Goal: Communication & Community: Answer question/provide support

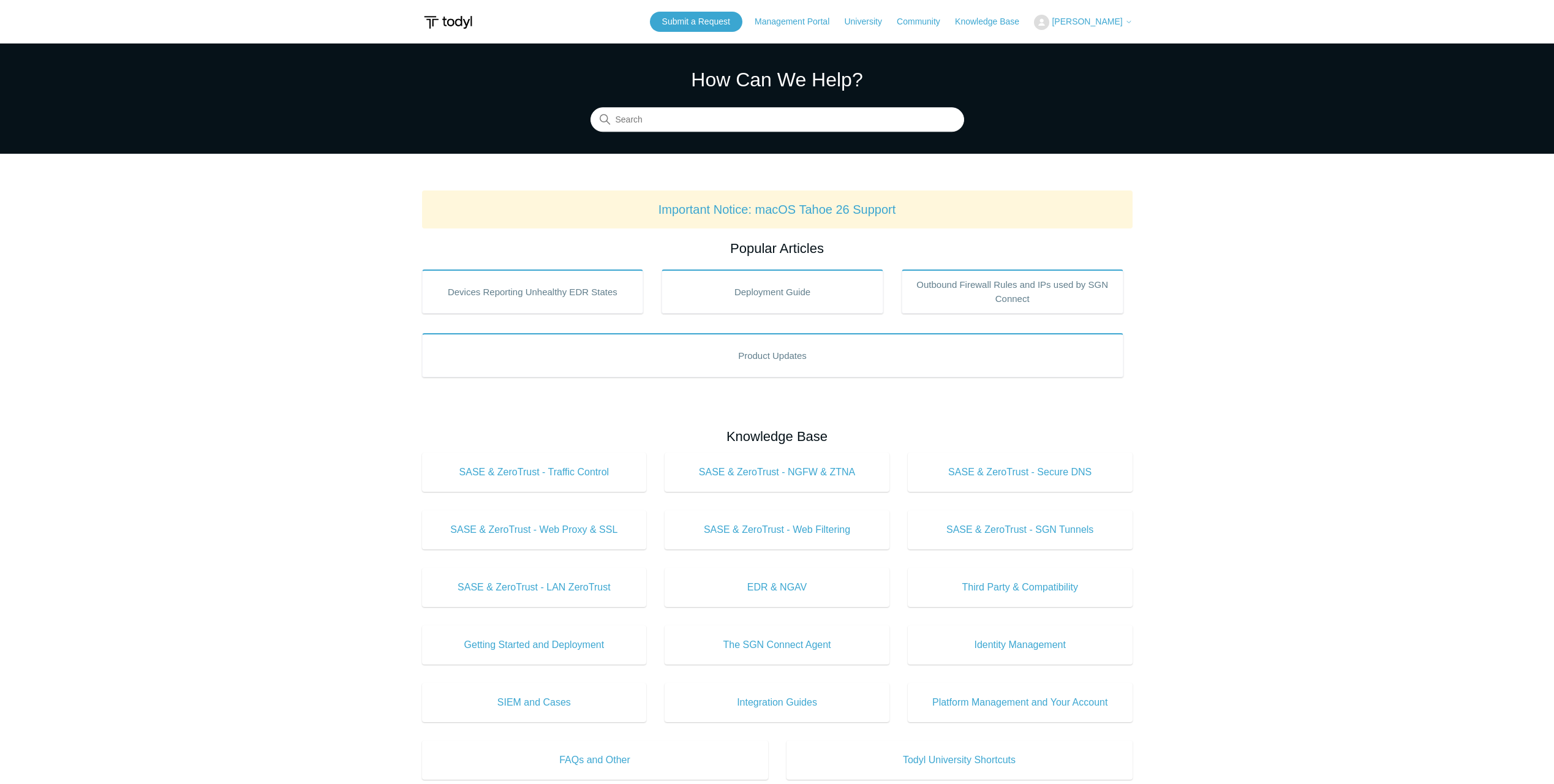
click at [1100, 20] on span "[PERSON_NAME]" at bounding box center [1087, 21] width 70 height 10
click at [1094, 44] on link "My Support Requests" at bounding box center [1094, 48] width 119 height 21
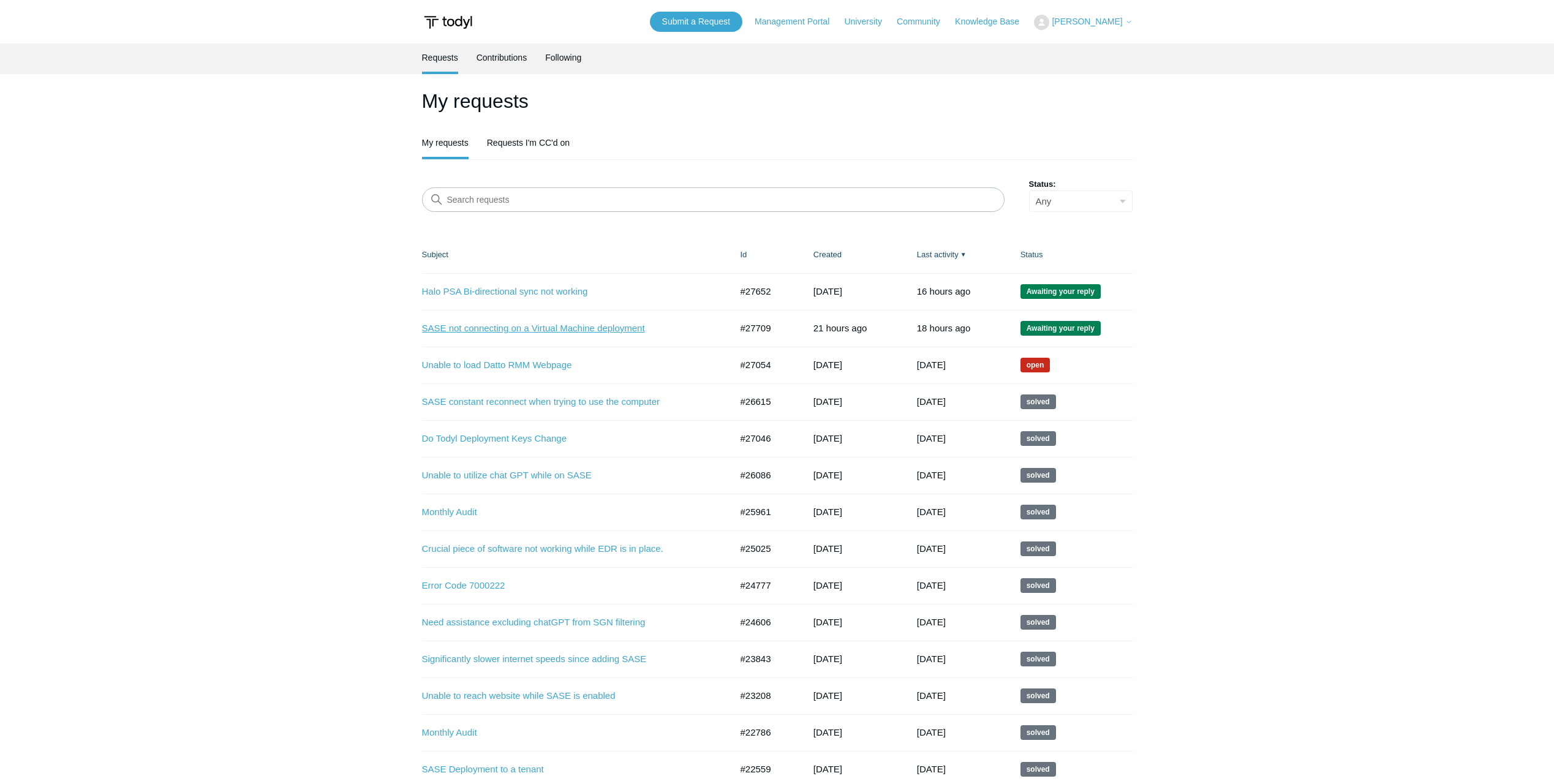
click at [542, 330] on link "SASE not connecting on a Virtual Machine deployment" at bounding box center [568, 328] width 291 height 14
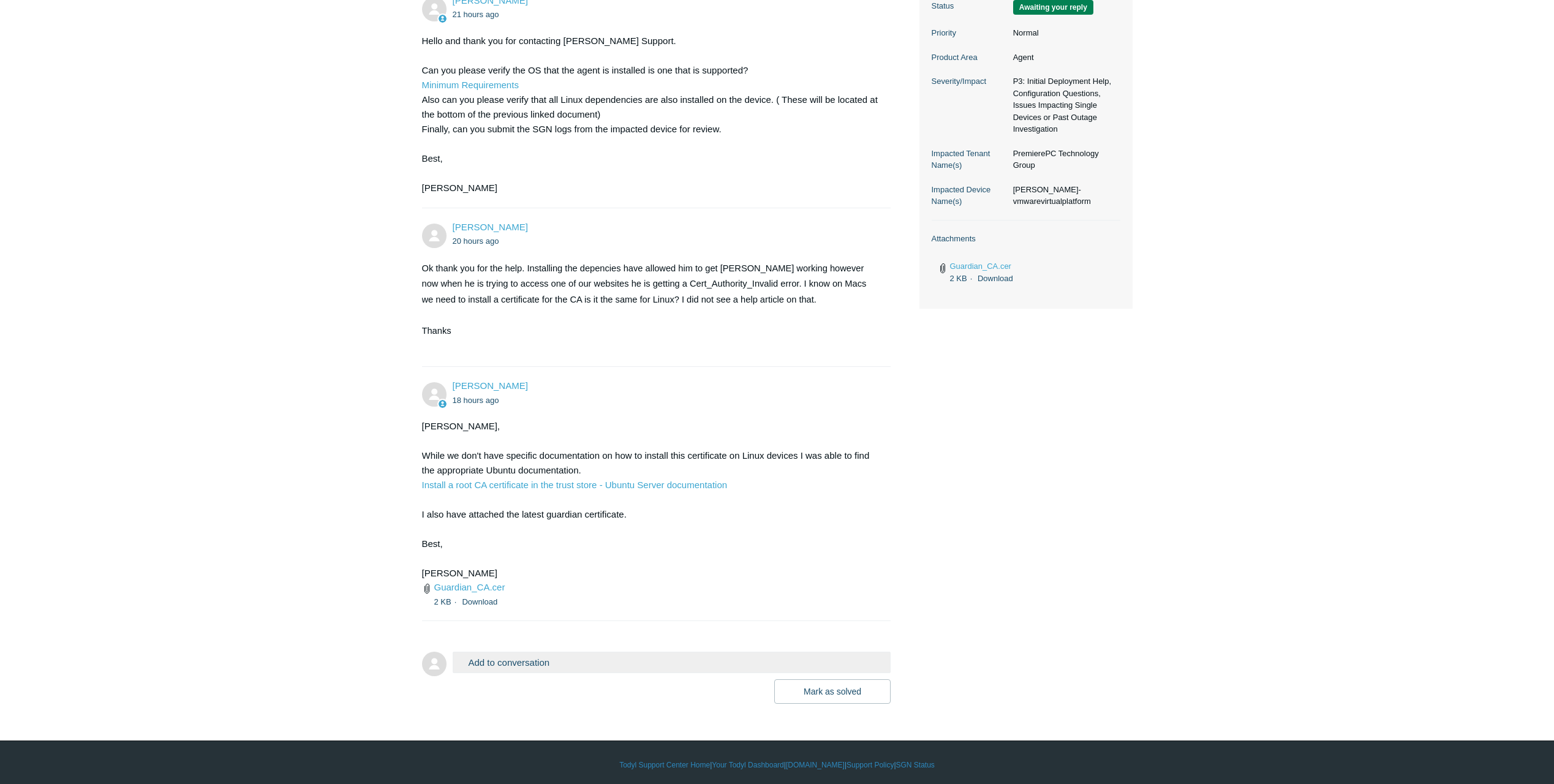
scroll to position [357, 0]
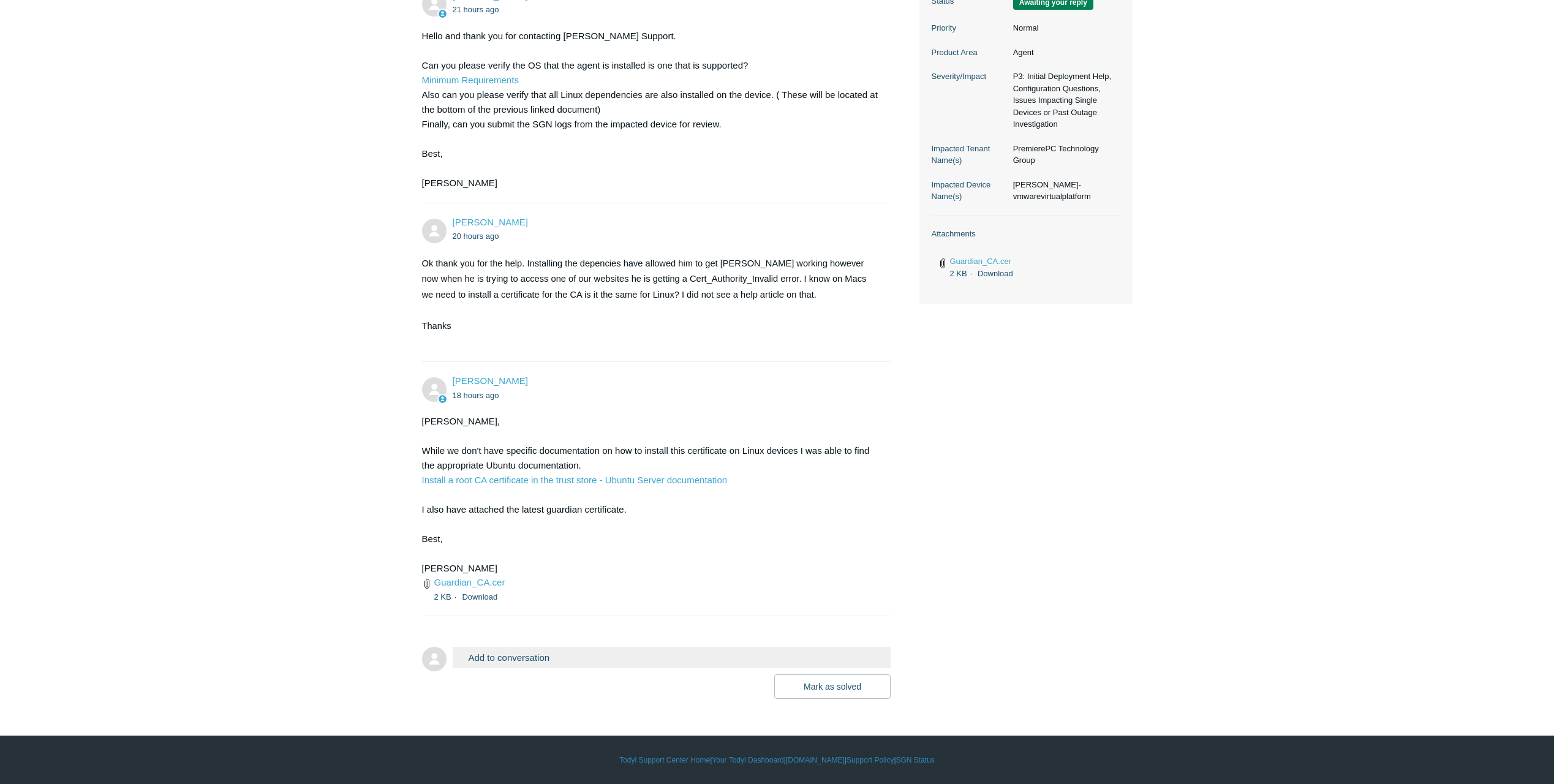
click at [587, 647] on button "Add to conversation" at bounding box center [672, 658] width 439 height 21
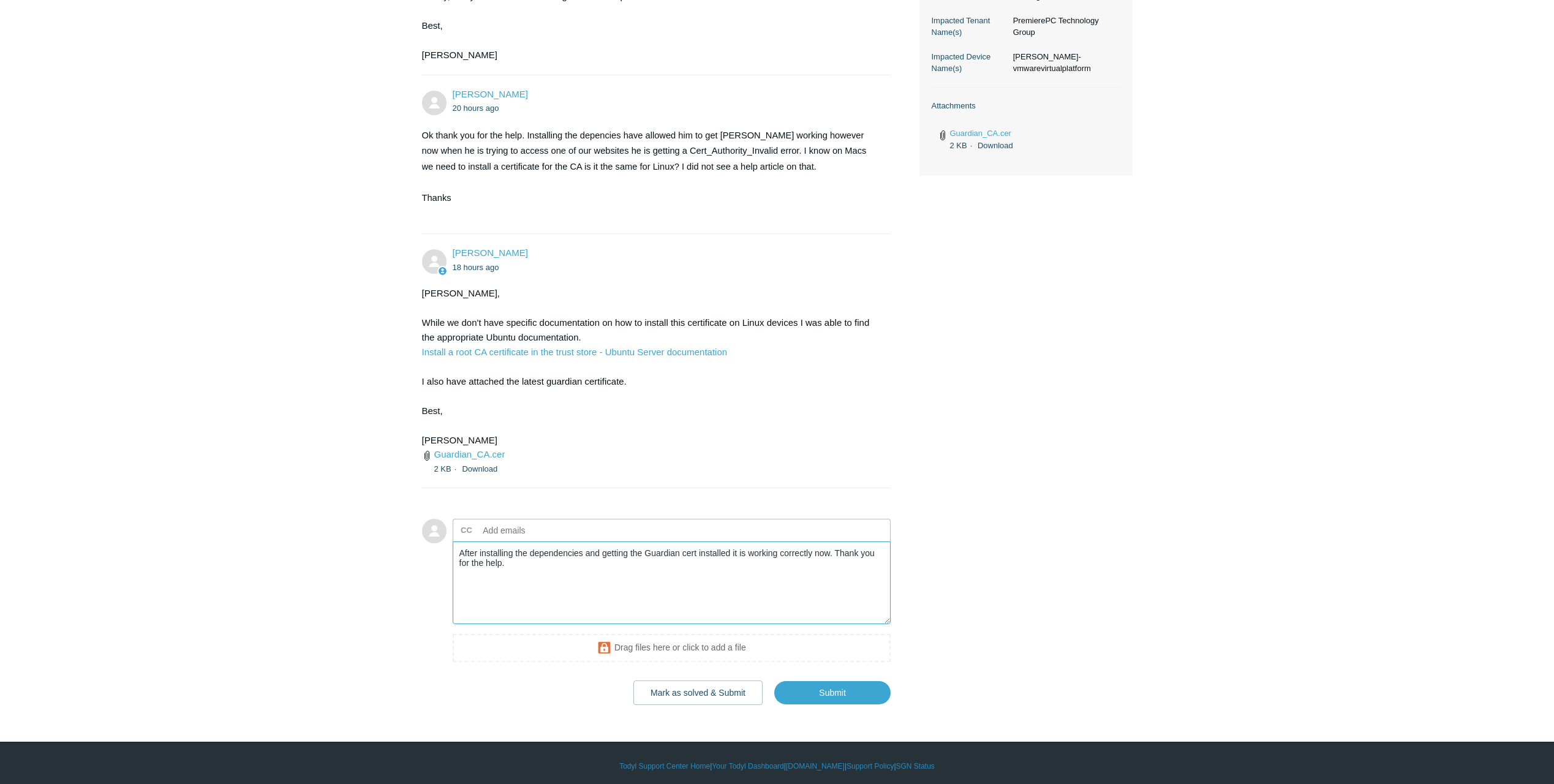
scroll to position [491, 0]
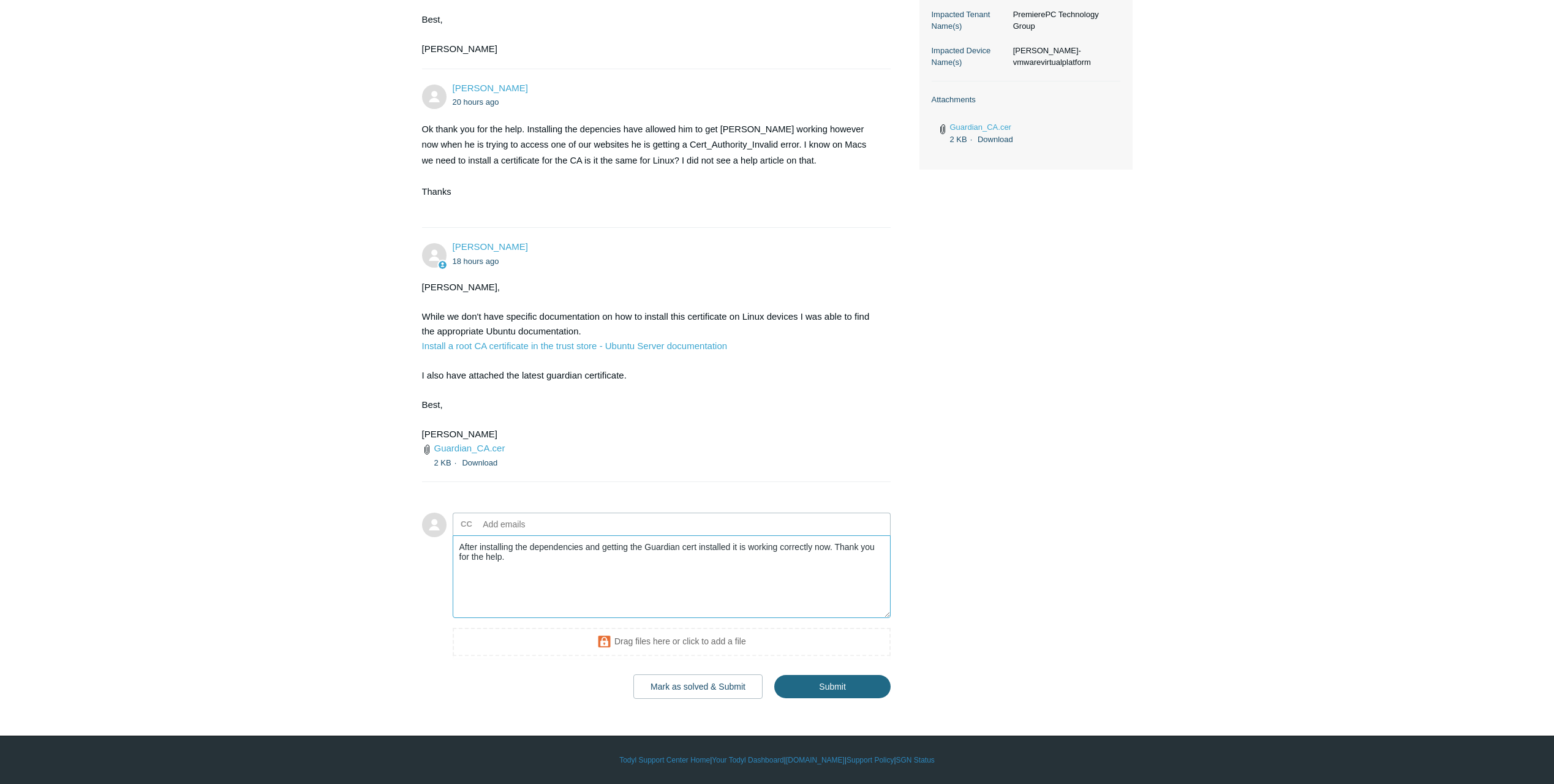
type textarea "After installing the dependencies and getting the Guardian cert installed it is…"
click at [864, 683] on input "Submit" at bounding box center [833, 687] width 116 height 24
click at [719, 693] on button "Mark as solved & Submit" at bounding box center [698, 687] width 129 height 24
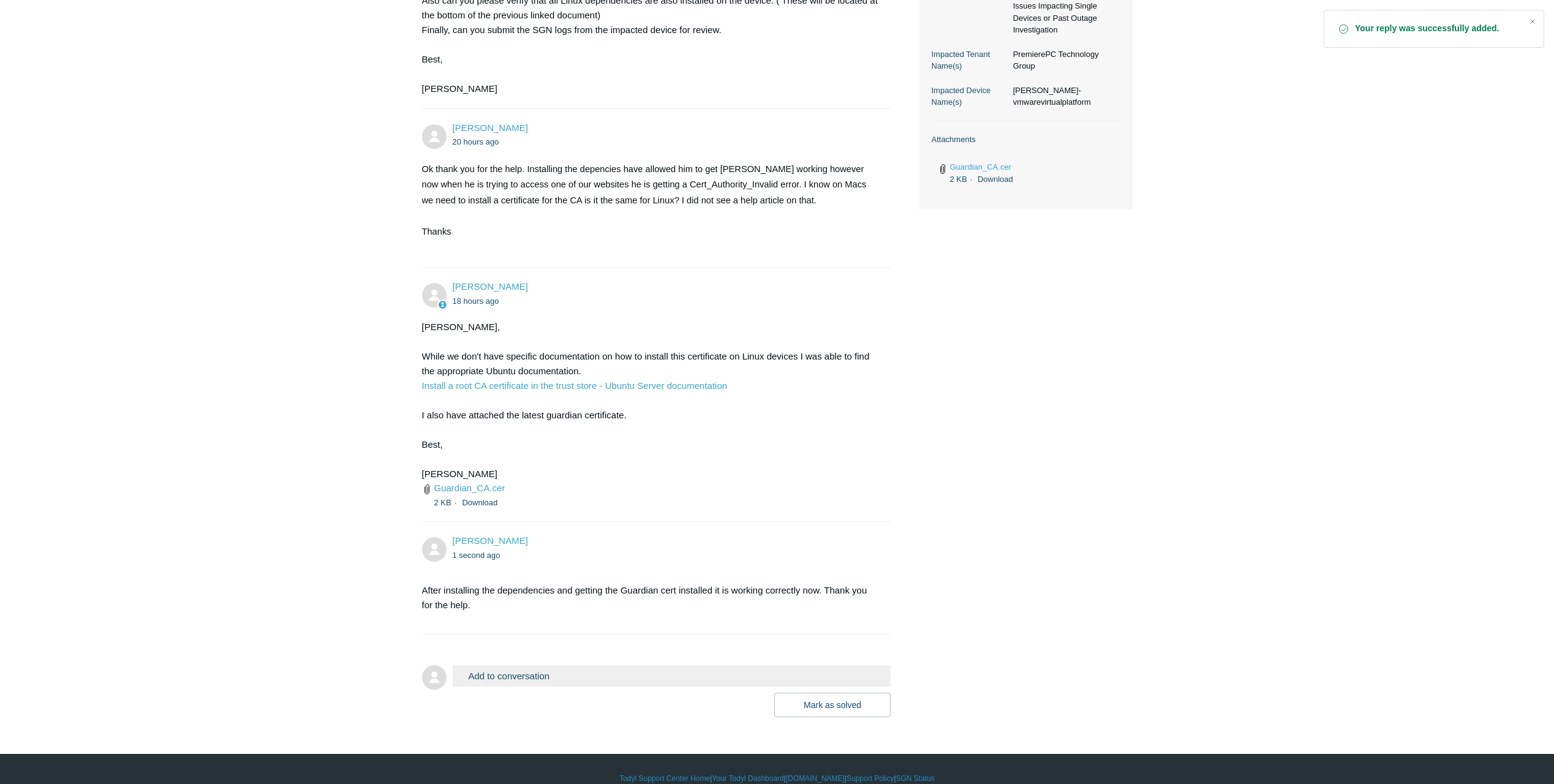
scroll to position [469, 0]
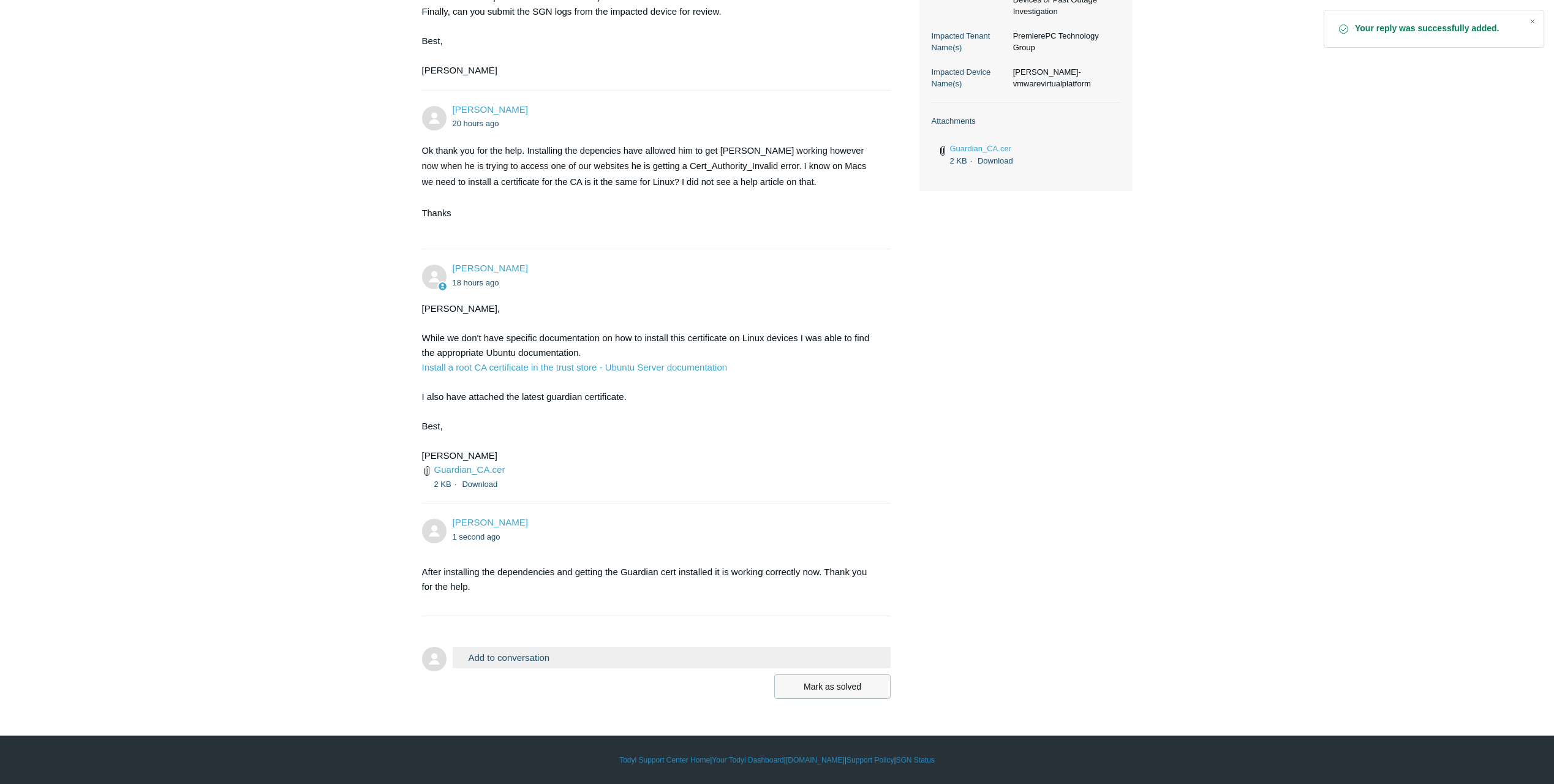
click at [814, 690] on button "Mark as solved" at bounding box center [833, 687] width 116 height 24
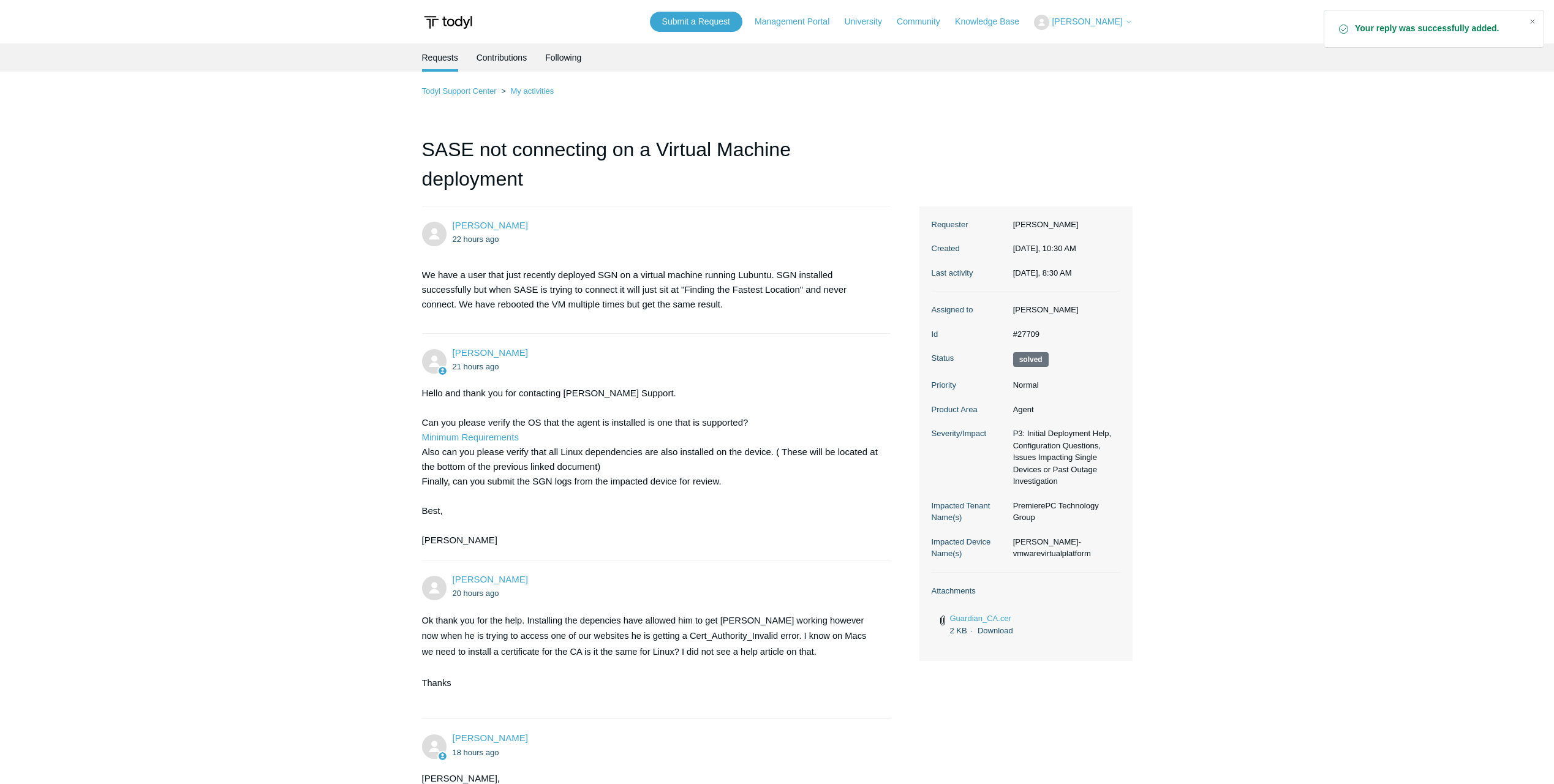
click at [1116, 21] on span "[PERSON_NAME]" at bounding box center [1087, 21] width 70 height 10
click at [1106, 50] on link "My Support Requests" at bounding box center [1094, 48] width 119 height 21
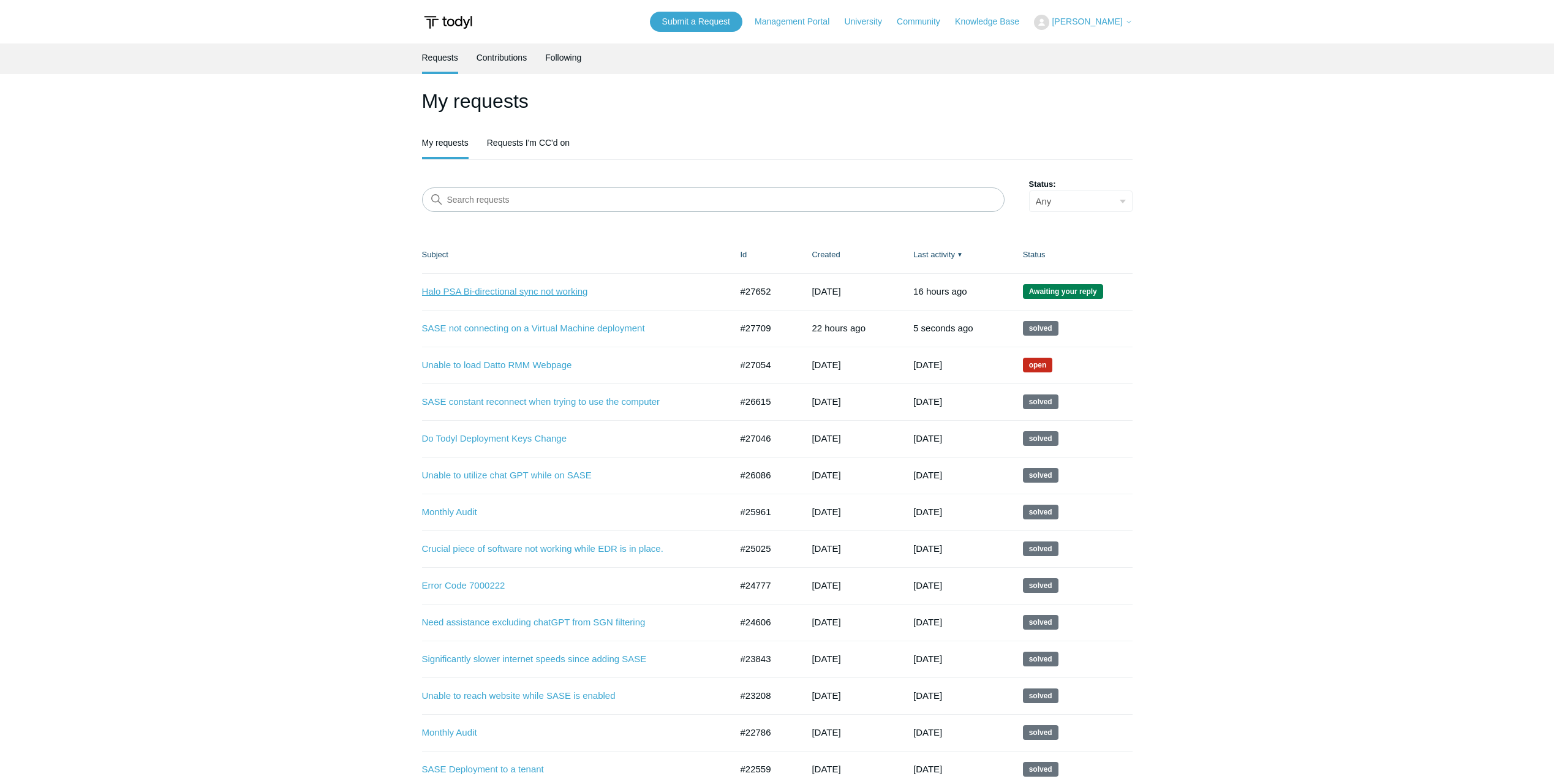
click at [568, 292] on link "Halo PSA Bi-directional sync not working" at bounding box center [568, 292] width 291 height 14
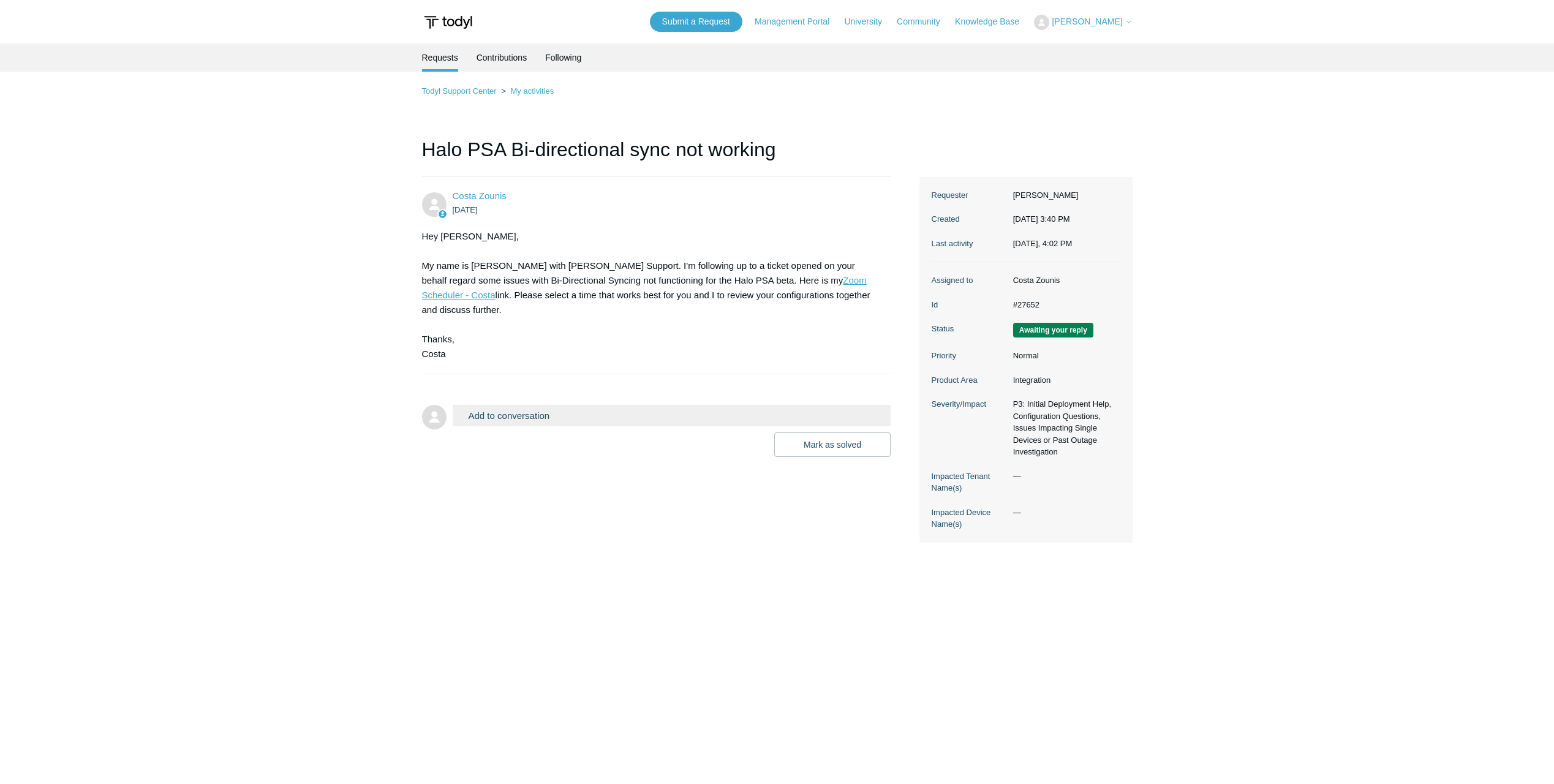
click at [737, 279] on link "Zoom Scheduler - Costa" at bounding box center [644, 287] width 445 height 25
